Goal: Task Accomplishment & Management: Use online tool/utility

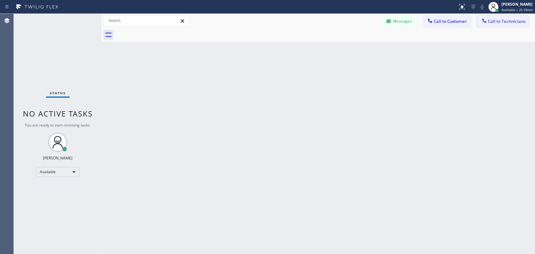
click at [501, 24] on span "Call to Technicians" at bounding box center [506, 21] width 37 height 6
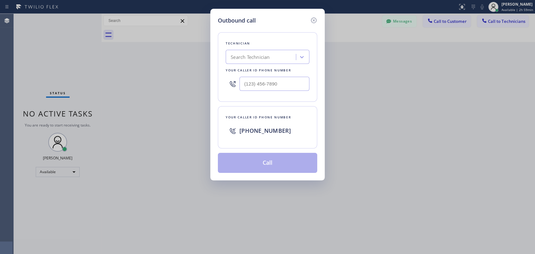
click at [256, 66] on div "Technician Search Technician Your caller id phone number" at bounding box center [267, 67] width 99 height 70
click at [252, 56] on div "Search Technician" at bounding box center [250, 57] width 39 height 7
type input "[PERSON_NAME]"
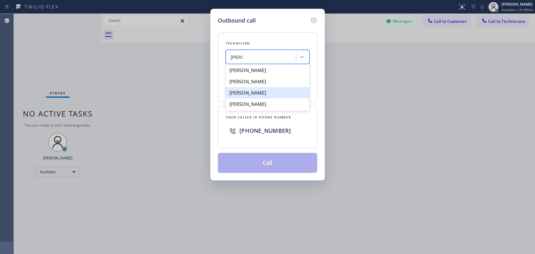
click at [258, 98] on div "[PERSON_NAME]" at bounding box center [268, 92] width 84 height 11
type input "[PHONE_NUMBER]"
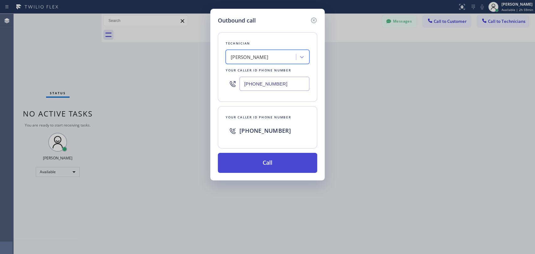
click at [271, 166] on button "Call" at bounding box center [267, 163] width 99 height 20
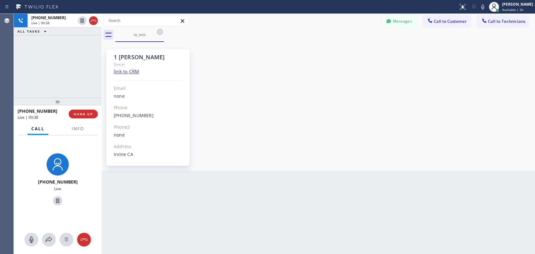
scroll to position [3361, 0]
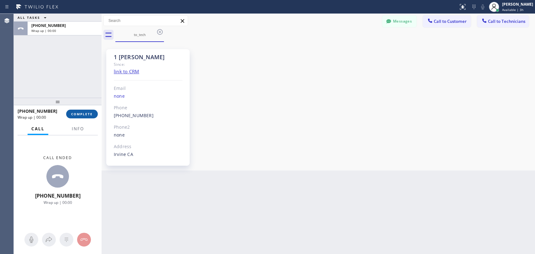
click at [88, 115] on span "COMPLETE" at bounding box center [82, 114] width 22 height 4
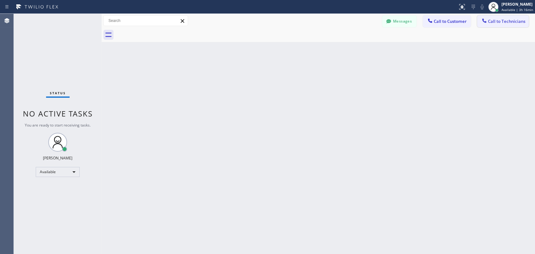
click at [494, 23] on span "Call to Technicians" at bounding box center [506, 21] width 37 height 6
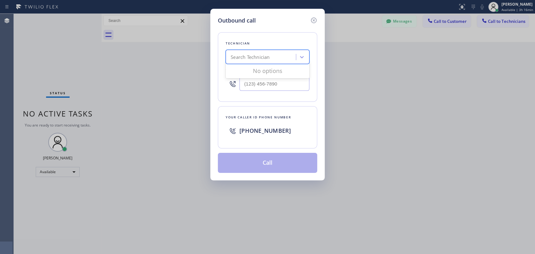
click at [239, 57] on div "Search Technician" at bounding box center [250, 57] width 39 height 7
type input "sevak"
click at [271, 70] on div "[PERSON_NAME]" at bounding box center [268, 70] width 84 height 11
type input "[PHONE_NUMBER]"
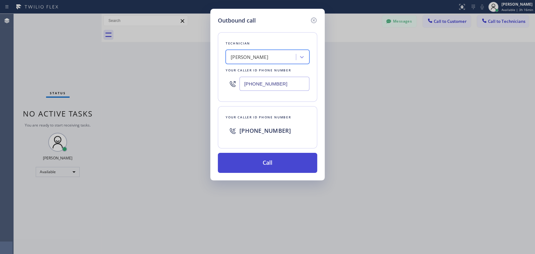
click at [267, 162] on button "Call" at bounding box center [267, 163] width 99 height 20
click at [265, 164] on button "Call" at bounding box center [267, 163] width 99 height 20
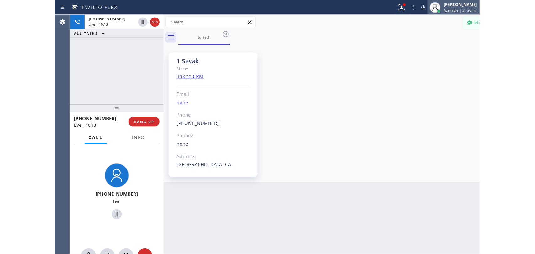
scroll to position [325, 0]
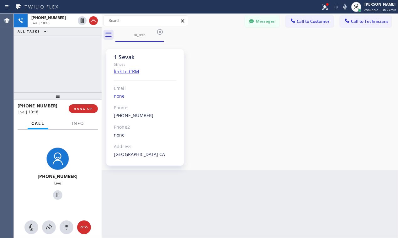
click at [350, 96] on div "1 Sevak Since: link to CRM Email none Phone [PHONE_NUMBER] Outbound call Techni…" at bounding box center [249, 106] width 293 height 125
click at [336, 105] on div "1 Sevak Since: link to CRM Email none Phone [PHONE_NUMBER] Outbound call Techni…" at bounding box center [249, 106] width 293 height 125
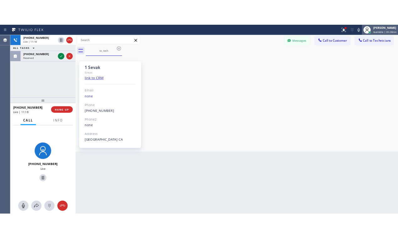
scroll to position [295, 0]
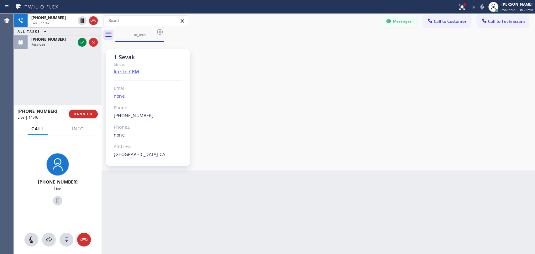
click at [86, 73] on div "[PHONE_NUMBER] Live | 11:47 ALL TASKS ALL TASKS ACTIVE TASKS TASKS IN WRAP UP […" at bounding box center [58, 56] width 88 height 84
click at [454, 110] on div "1 Sevak Since: link to CRM Email none Phone [PHONE_NUMBER] Outbound call Techni…" at bounding box center [318, 106] width 430 height 125
click at [70, 63] on div "[PHONE_NUMBER] Live | 12:50 ALL TASKS ALL TASKS ACTIVE TASKS TASKS IN WRAP UP" at bounding box center [58, 56] width 88 height 84
click at [79, 114] on span "HANG UP" at bounding box center [83, 114] width 19 height 4
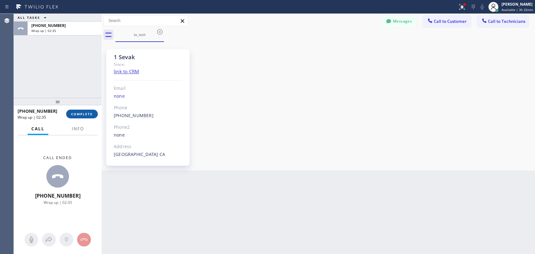
click at [86, 118] on button "COMPLETE" at bounding box center [82, 114] width 32 height 9
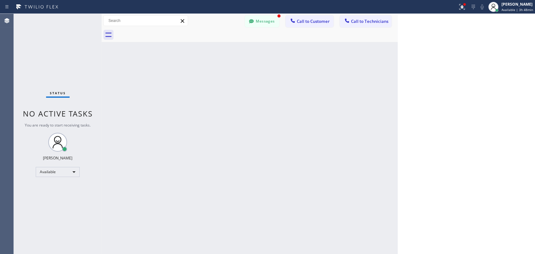
scroll to position [295, 0]
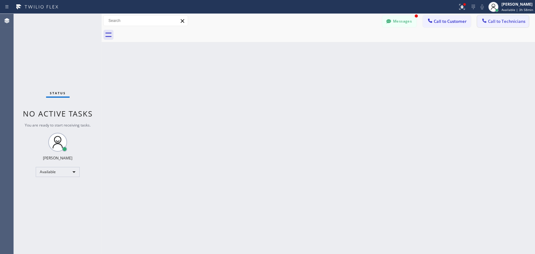
click at [497, 22] on span "Call to Technicians" at bounding box center [506, 21] width 37 height 6
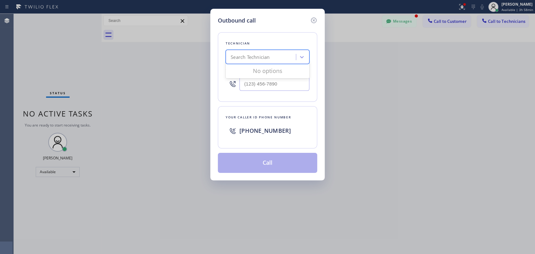
click at [259, 61] on div "Search Technician" at bounding box center [261, 57] width 68 height 11
type input "serg"
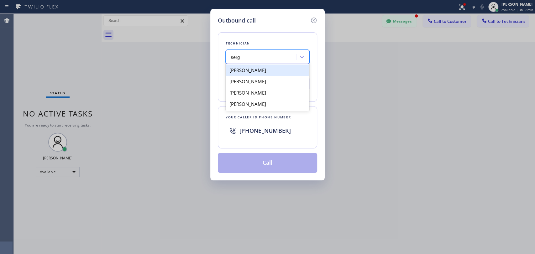
click at [273, 70] on div "[PERSON_NAME]" at bounding box center [268, 70] width 84 height 11
type input "[PHONE_NUMBER]"
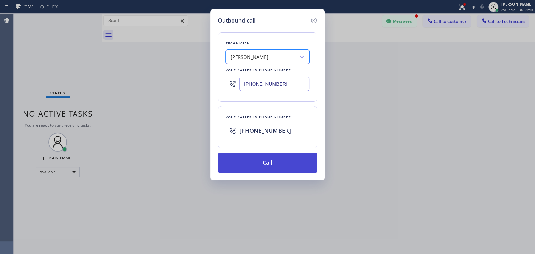
click at [276, 164] on button "Call" at bounding box center [267, 163] width 99 height 20
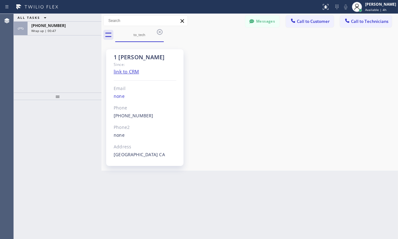
click at [326, 103] on div "1 Sergey Since: link to CRM Email none Phone (323) 304-1325 Outbound call Techn…" at bounding box center [250, 106] width 294 height 125
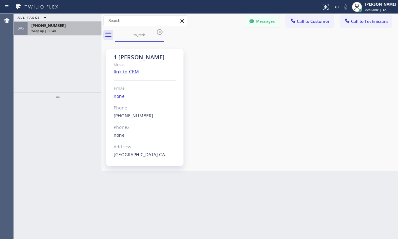
click at [68, 29] on div "Wrap up | 00:48" at bounding box center [64, 31] width 66 height 4
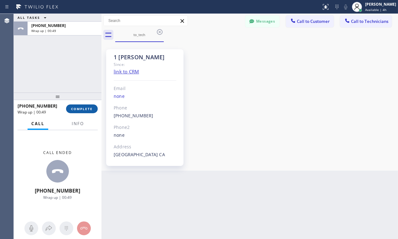
click at [74, 106] on button "COMPLETE" at bounding box center [82, 108] width 32 height 9
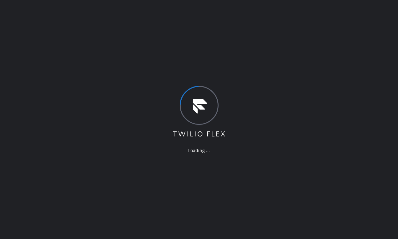
click at [361, 75] on div "Loading ..." at bounding box center [199, 119] width 398 height 239
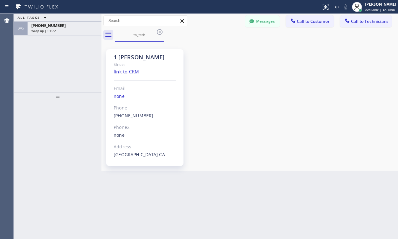
click at [159, 32] on icon at bounding box center [160, 32] width 6 height 6
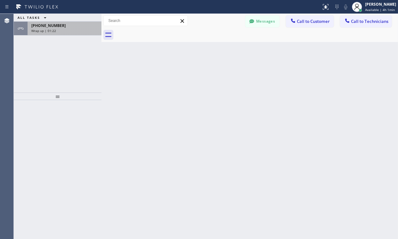
click at [63, 24] on div "[PHONE_NUMBER]" at bounding box center [64, 25] width 66 height 5
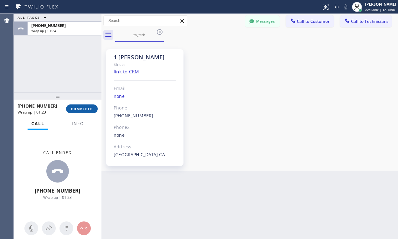
scroll to position [10, 0]
click at [76, 106] on button "COMPLETE" at bounding box center [82, 108] width 32 height 9
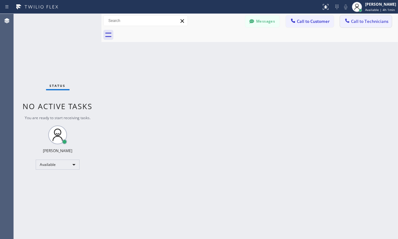
click at [362, 21] on span "Call to Technicians" at bounding box center [369, 21] width 37 height 6
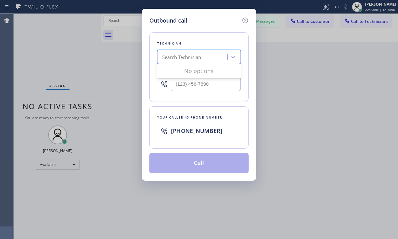
click at [176, 60] on div "Search Technician" at bounding box center [181, 57] width 39 height 7
type input "ыукп"
click at [212, 60] on div "ыукп" at bounding box center [187, 57] width 56 height 11
click at [168, 59] on div "Search Technician" at bounding box center [181, 57] width 39 height 7
type input "ыукп"
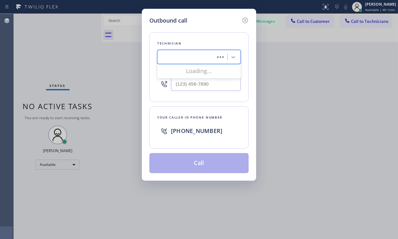
click at [207, 65] on div "Technician 0 results available for search term ыукп. Use Up and Down to choose …" at bounding box center [198, 67] width 99 height 70
click at [210, 64] on div "0 results available for search term ыукп. Use Up and Down to choose options, pr…" at bounding box center [199, 57] width 84 height 14
type input "serg"
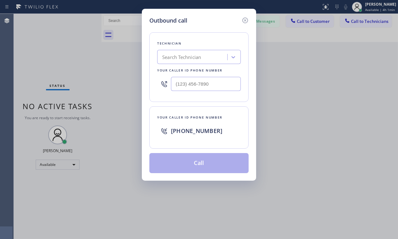
click at [268, 60] on div "Outbound call Technician Search Technician Your caller id phone number Your cal…" at bounding box center [199, 119] width 398 height 239
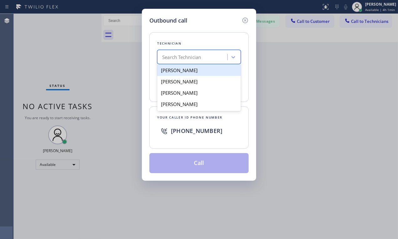
click at [185, 60] on div "Search Technician" at bounding box center [193, 57] width 68 height 11
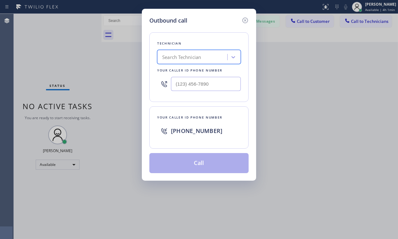
click at [180, 57] on div "Search Technician" at bounding box center [181, 57] width 39 height 7
click at [179, 70] on div "Your caller id phone number" at bounding box center [199, 70] width 84 height 7
click at [180, 55] on div "Search Technician" at bounding box center [181, 57] width 39 height 7
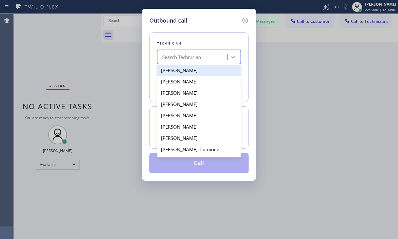
click at [183, 72] on div "Akop Antonyan" at bounding box center [199, 70] width 84 height 11
type input "(818) 395-5591"
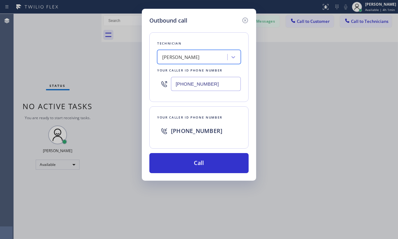
click at [178, 57] on div "Akop Antonyan" at bounding box center [181, 57] width 38 height 7
type input "serg"
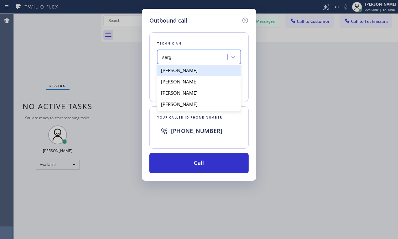
click at [194, 70] on div "[PERSON_NAME]" at bounding box center [199, 70] width 84 height 11
type input "[PHONE_NUMBER]"
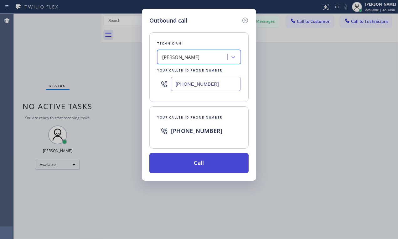
click at [206, 160] on button "Call" at bounding box center [198, 163] width 99 height 20
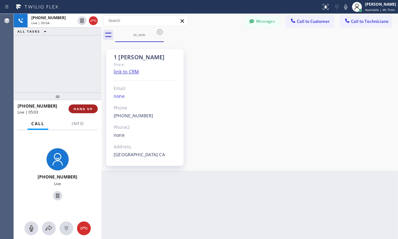
click at [86, 109] on span "HANG UP" at bounding box center [83, 109] width 19 height 4
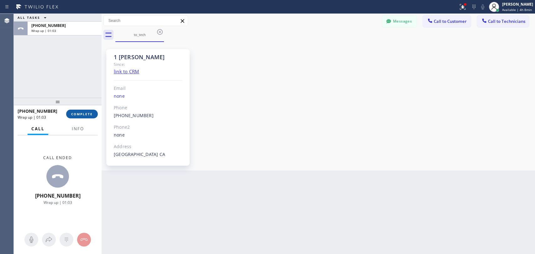
click at [81, 114] on span "COMPLETE" at bounding box center [82, 114] width 22 height 4
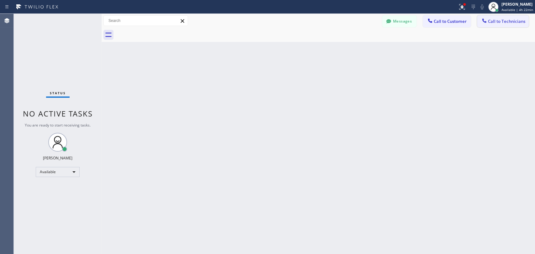
click at [398, 18] on button "Call to Technicians" at bounding box center [503, 21] width 52 height 12
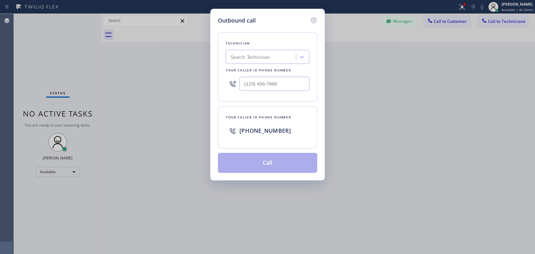
click at [273, 61] on div "Search Technician" at bounding box center [261, 57] width 68 height 11
type input "fern"
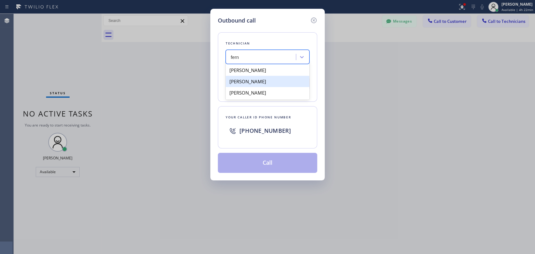
click at [266, 85] on div "Fernando F Roque" at bounding box center [268, 81] width 84 height 11
type input "(858) 322-3378"
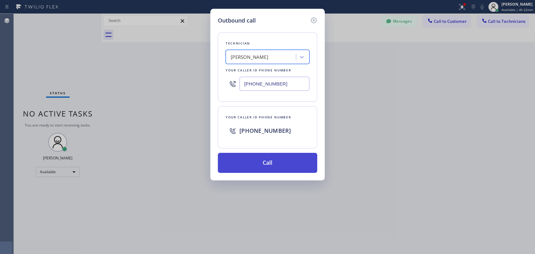
click at [275, 162] on button "Call" at bounding box center [267, 163] width 99 height 20
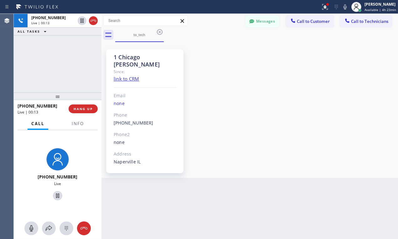
click at [289, 96] on div "1 Chicago Fernando Since: link to CRM Email none Phone (858) 322-3378 Outbound …" at bounding box center [250, 110] width 294 height 133
click at [88, 108] on span "HANG UP" at bounding box center [83, 109] width 19 height 4
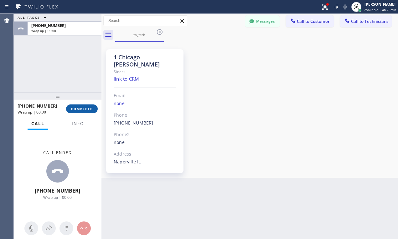
click at [89, 108] on span "COMPLETE" at bounding box center [82, 109] width 22 height 4
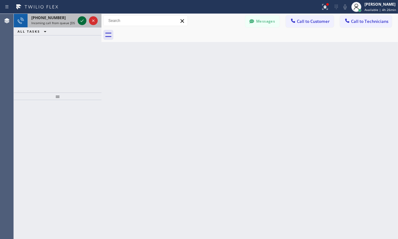
click at [80, 18] on icon at bounding box center [82, 21] width 8 height 8
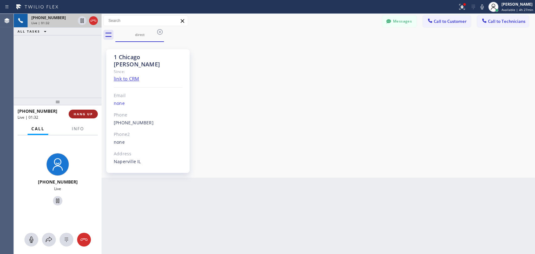
click at [83, 117] on button "HANG UP" at bounding box center [83, 114] width 29 height 9
click at [88, 115] on span "HANG UP" at bounding box center [83, 114] width 19 height 4
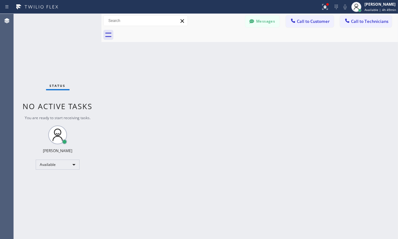
drag, startPoint x: 358, startPoint y: 24, endPoint x: 344, endPoint y: 25, distance: 14.7
click at [359, 24] on button "Call to Technicians" at bounding box center [366, 21] width 52 height 12
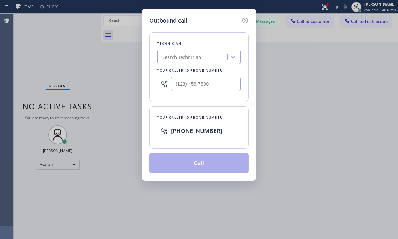
click at [201, 54] on div "Search Technician" at bounding box center [181, 57] width 39 height 7
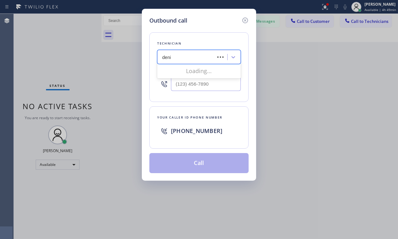
type input "[PERSON_NAME]"
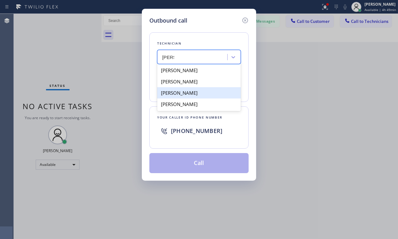
click at [206, 93] on div "[PERSON_NAME]" at bounding box center [199, 92] width 84 height 11
type input "[PHONE_NUMBER]"
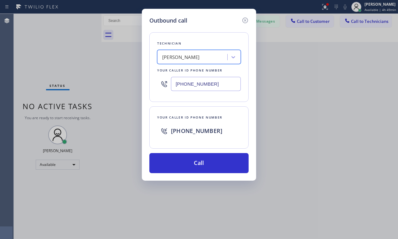
click at [183, 81] on input "[PHONE_NUMBER]" at bounding box center [206, 84] width 70 height 14
click at [184, 81] on input "[PHONE_NUMBER]" at bounding box center [206, 84] width 70 height 14
click at [188, 84] on input "[PHONE_NUMBER]" at bounding box center [206, 84] width 70 height 14
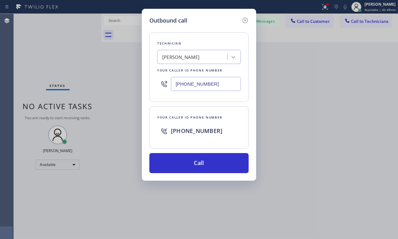
click at [188, 84] on input "[PHONE_NUMBER]" at bounding box center [206, 84] width 70 height 14
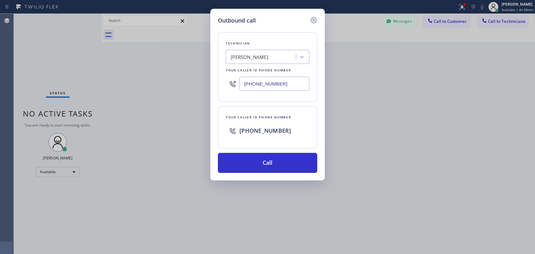
click at [314, 21] on icon at bounding box center [314, 21] width 6 height 6
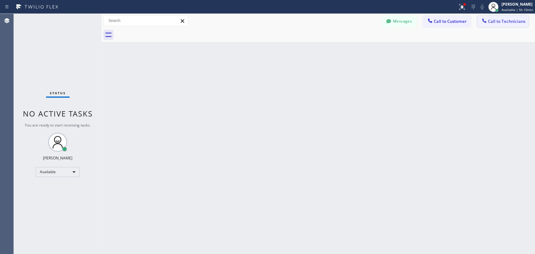
click at [398, 25] on button "Call to Technicians" at bounding box center [503, 21] width 52 height 12
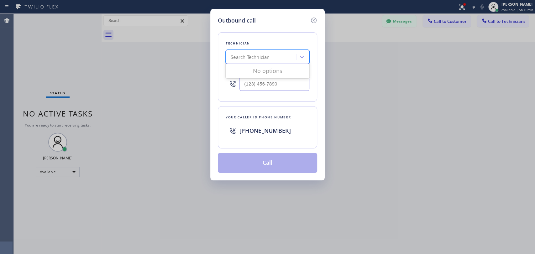
click at [292, 54] on div "Search Technician" at bounding box center [261, 57] width 68 height 11
type input "serg"
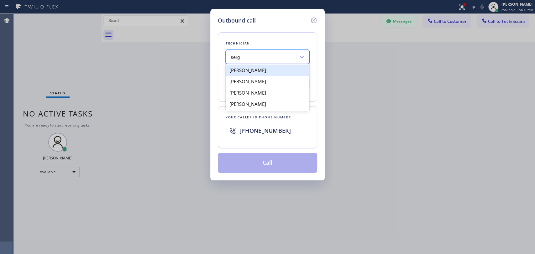
click at [266, 68] on div "[PERSON_NAME]" at bounding box center [268, 70] width 84 height 11
type input "[PHONE_NUMBER]"
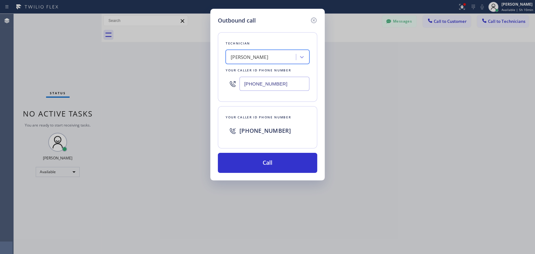
click at [263, 83] on input "[PHONE_NUMBER]" at bounding box center [274, 84] width 70 height 14
click at [279, 83] on input "[PHONE_NUMBER]" at bounding box center [274, 84] width 70 height 14
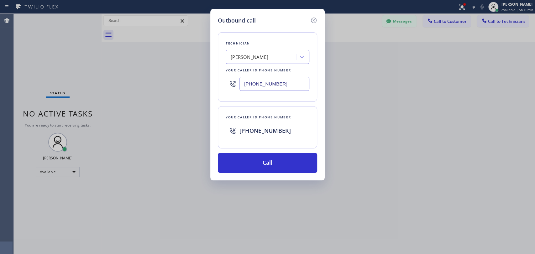
click at [279, 83] on input "[PHONE_NUMBER]" at bounding box center [274, 84] width 70 height 14
drag, startPoint x: 254, startPoint y: 131, endPoint x: 245, endPoint y: 130, distance: 9.1
click at [245, 130] on div "[PHONE_NUMBER]" at bounding box center [274, 130] width 70 height 11
copy span "3237011990"
click at [313, 22] on icon at bounding box center [314, 21] width 8 height 8
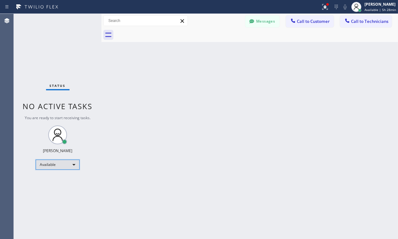
click at [66, 163] on div "Available" at bounding box center [58, 164] width 44 height 10
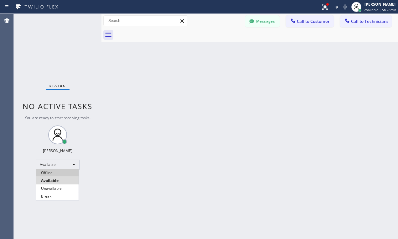
click at [68, 174] on li "Offline" at bounding box center [57, 173] width 43 height 8
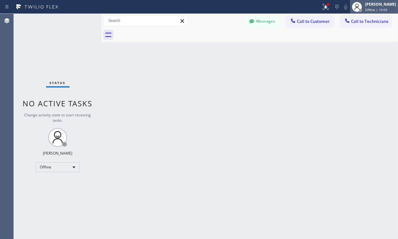
click at [365, 7] on div "[PERSON_NAME]" at bounding box center [380, 4] width 31 height 5
click at [371, 7] on div "[PERSON_NAME]" at bounding box center [380, 4] width 31 height 5
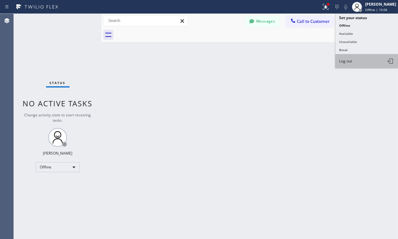
click at [359, 60] on button "Log out" at bounding box center [367, 61] width 63 height 14
